Goal: Information Seeking & Learning: Learn about a topic

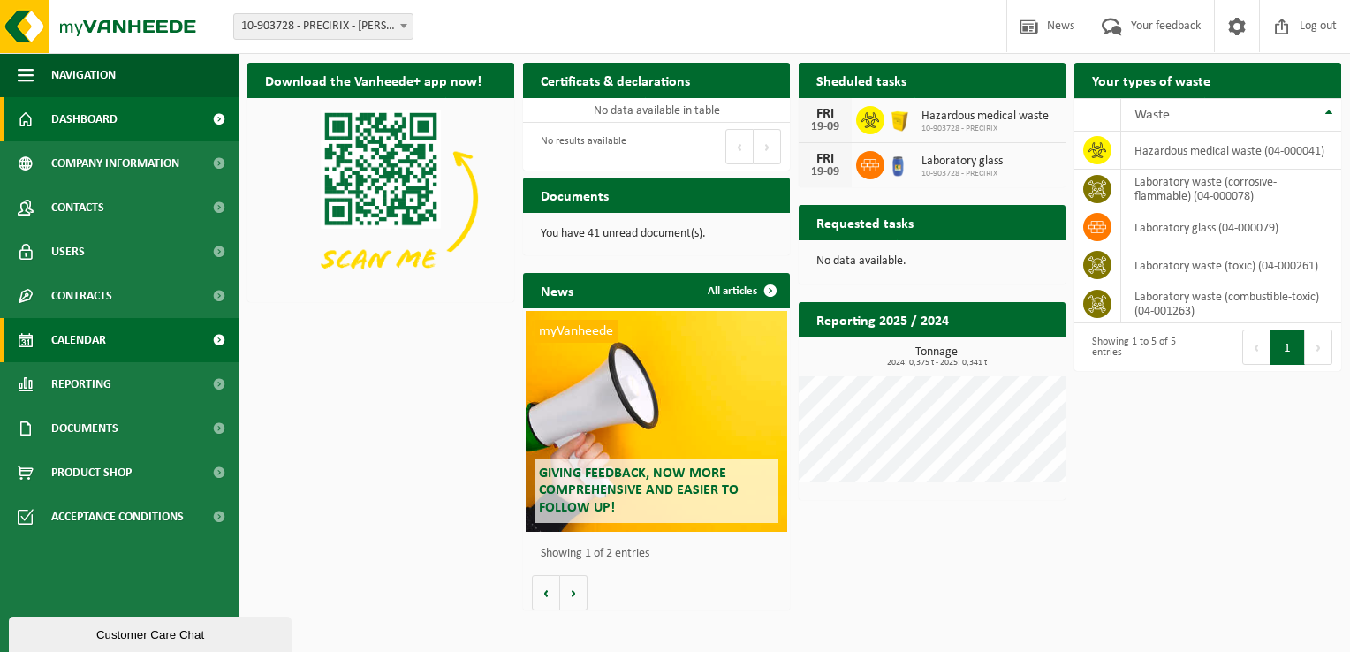
click at [95, 358] on span "Calendar" at bounding box center [78, 340] width 55 height 44
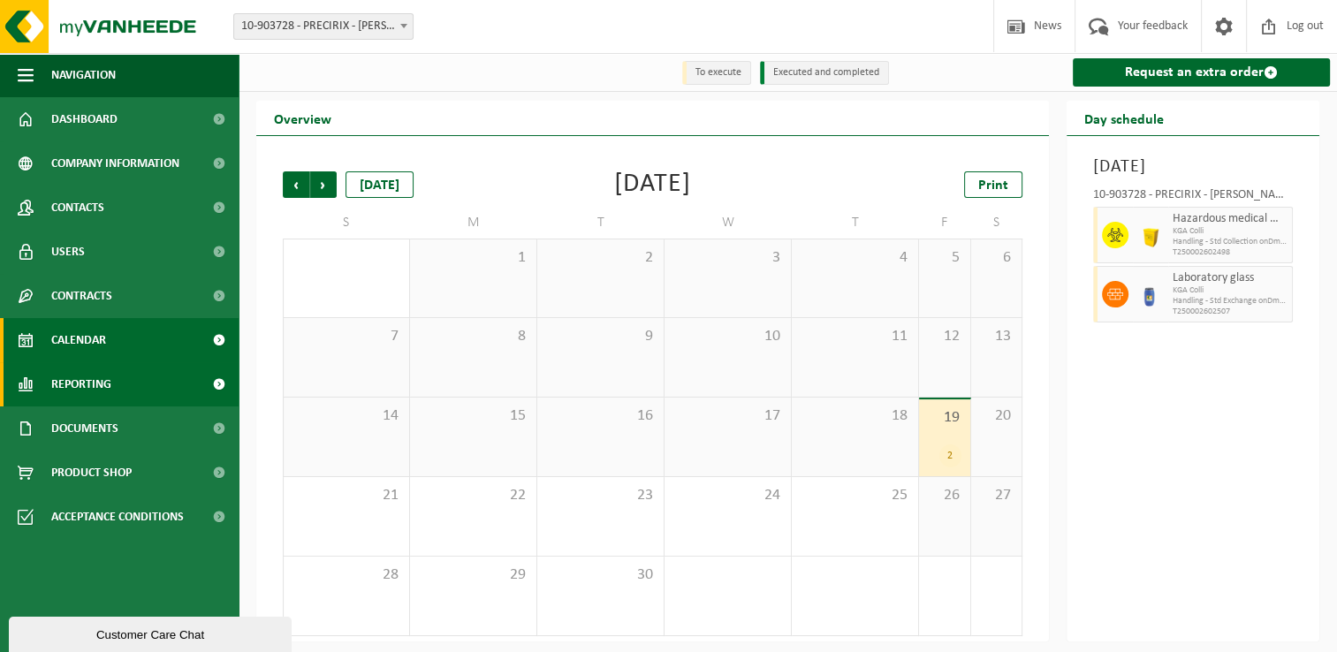
click at [95, 376] on span "Reporting" at bounding box center [81, 384] width 60 height 44
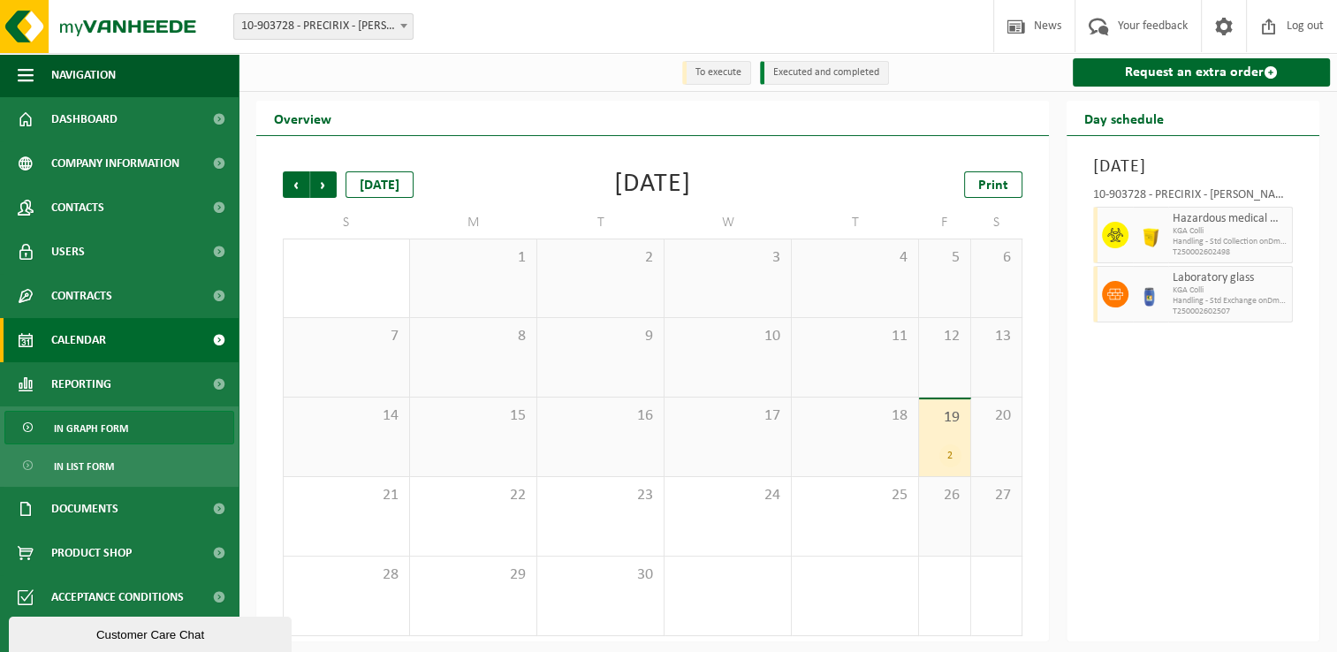
click at [95, 412] on span "In graph form" at bounding box center [91, 429] width 74 height 34
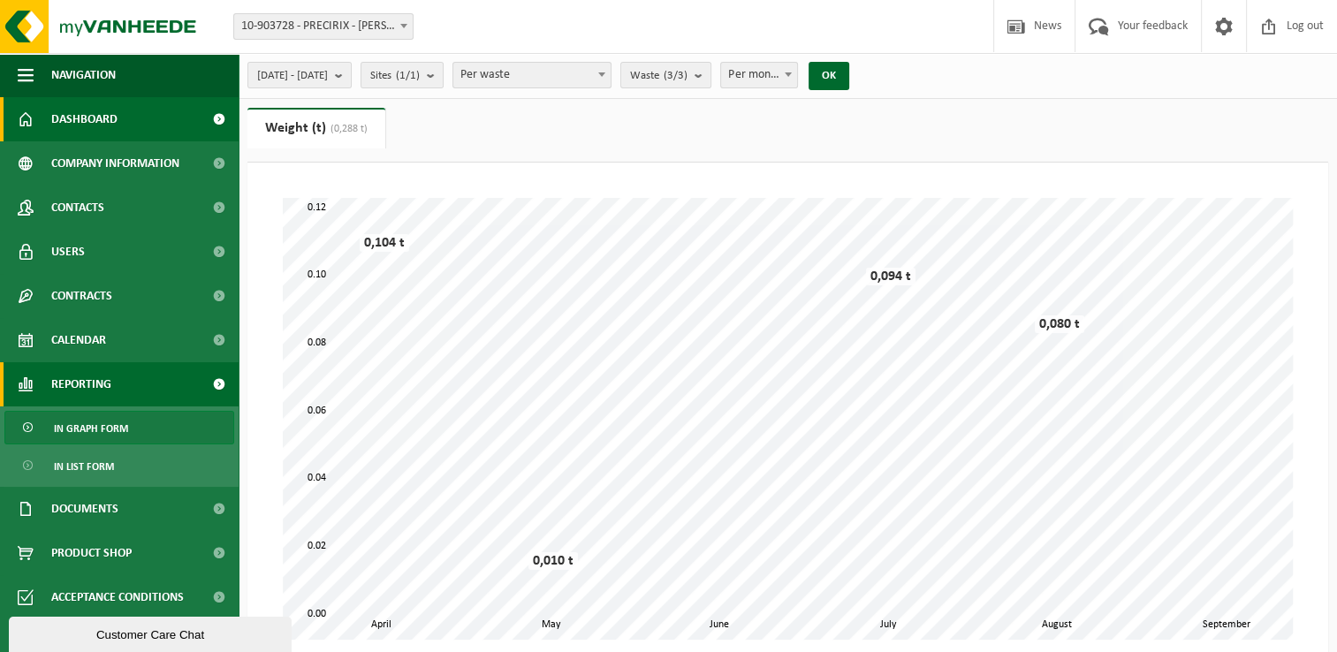
click at [92, 115] on span "Dashboard" at bounding box center [84, 119] width 66 height 44
